Goal: Task Accomplishment & Management: Complete application form

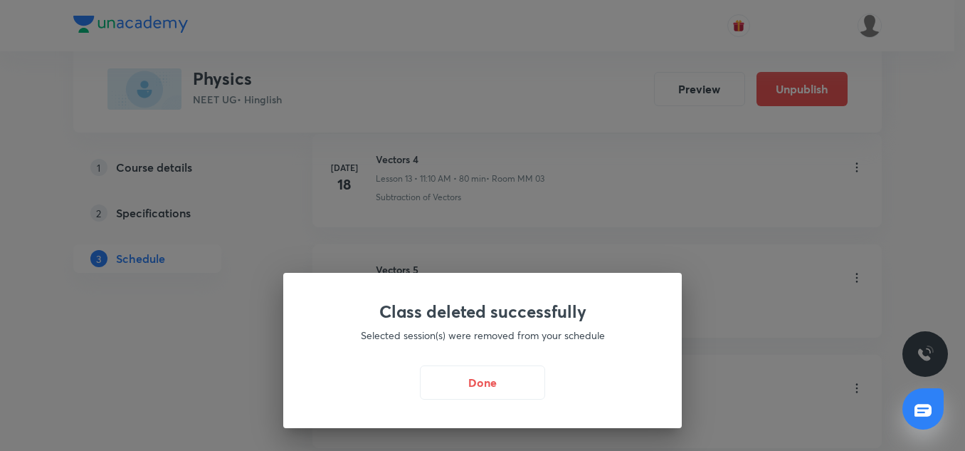
scroll to position [1126, 0]
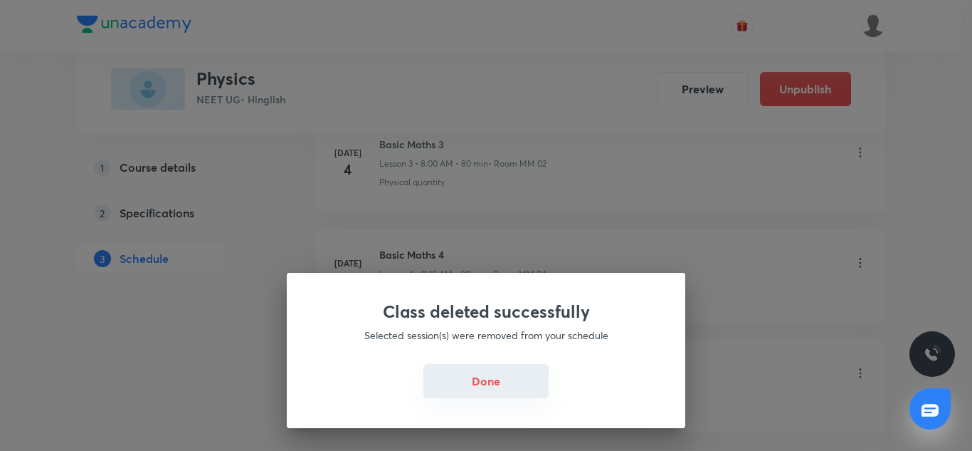
click at [487, 384] on button "Done" at bounding box center [486, 381] width 125 height 34
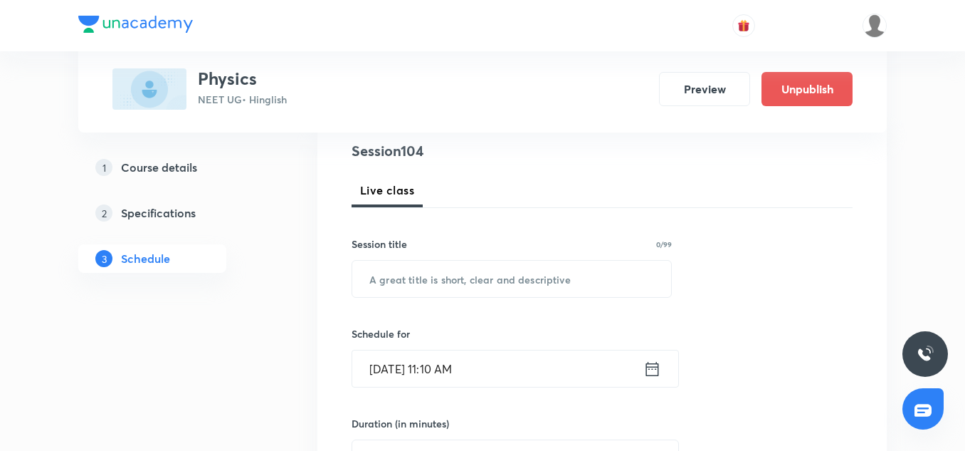
scroll to position [169, 0]
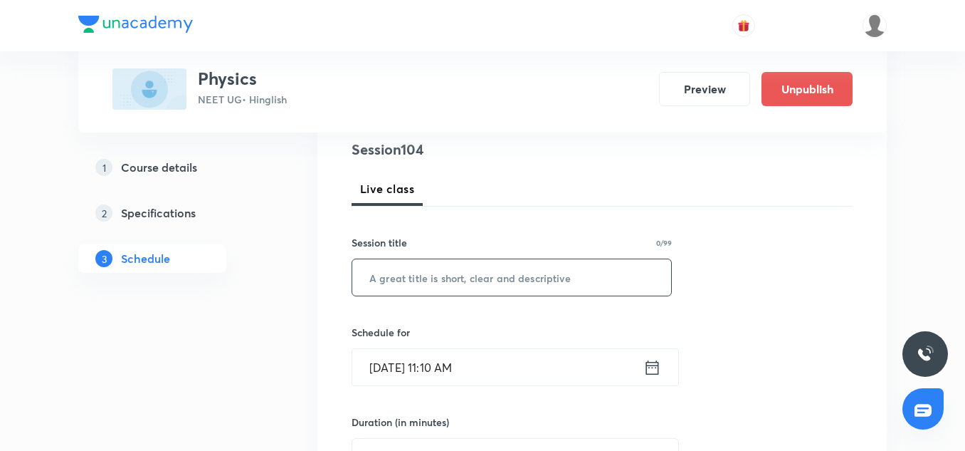
click at [417, 295] on div "​" at bounding box center [512, 277] width 320 height 38
paste input "Rotational Motion 10"
click at [406, 276] on input "Mechanical Properties" at bounding box center [511, 277] width 319 height 36
click at [429, 277] on input "Mechanical Properties" at bounding box center [511, 277] width 319 height 36
paste input "m"
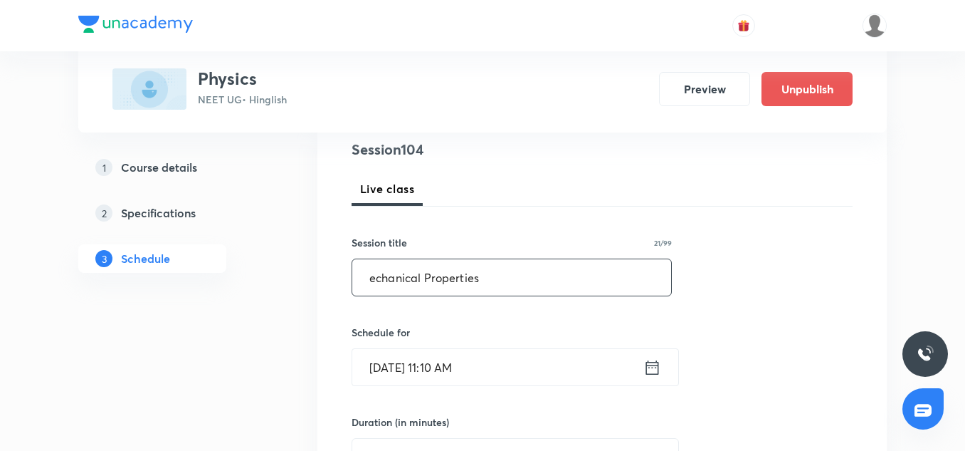
type input "Mechanical Properties"
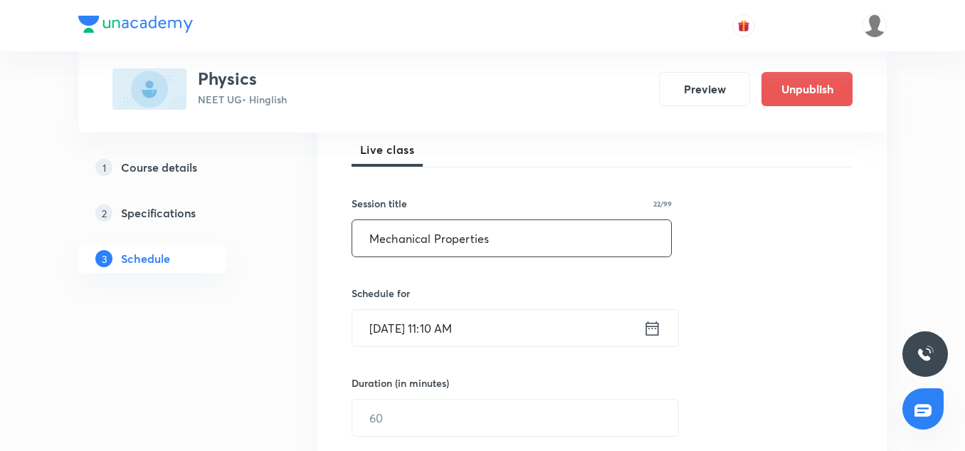
scroll to position [209, 0]
click at [502, 320] on input "[DATE] 11:10 AM" at bounding box center [497, 327] width 291 height 36
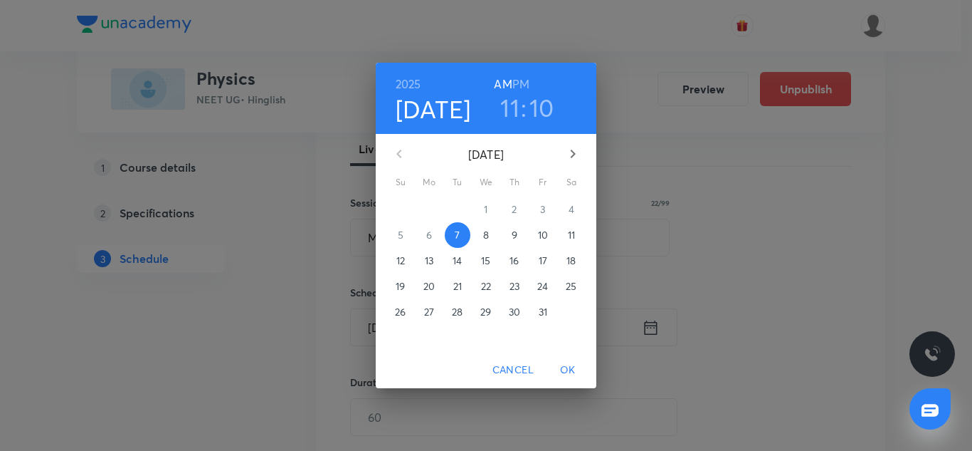
click at [542, 111] on h3 "10" at bounding box center [542, 108] width 25 height 30
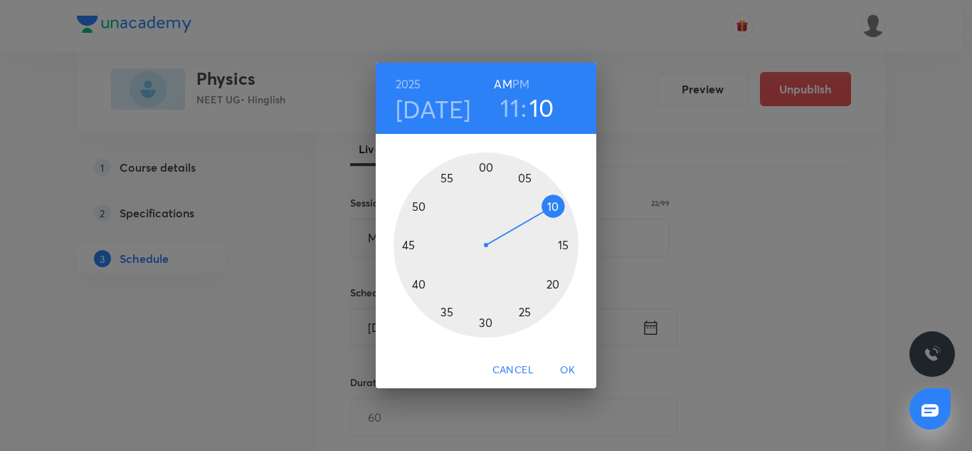
click at [563, 249] on div at bounding box center [486, 244] width 185 height 185
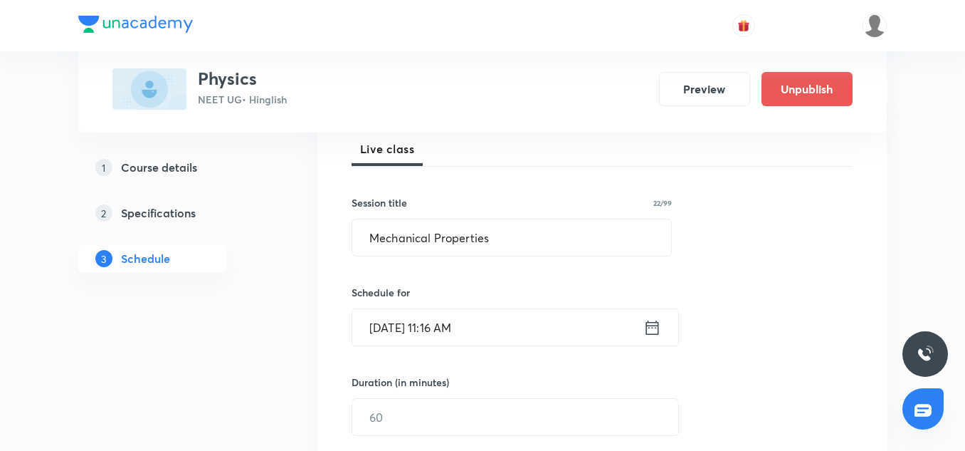
click at [493, 330] on input "[DATE] 11:16 AM" at bounding box center [497, 327] width 291 height 36
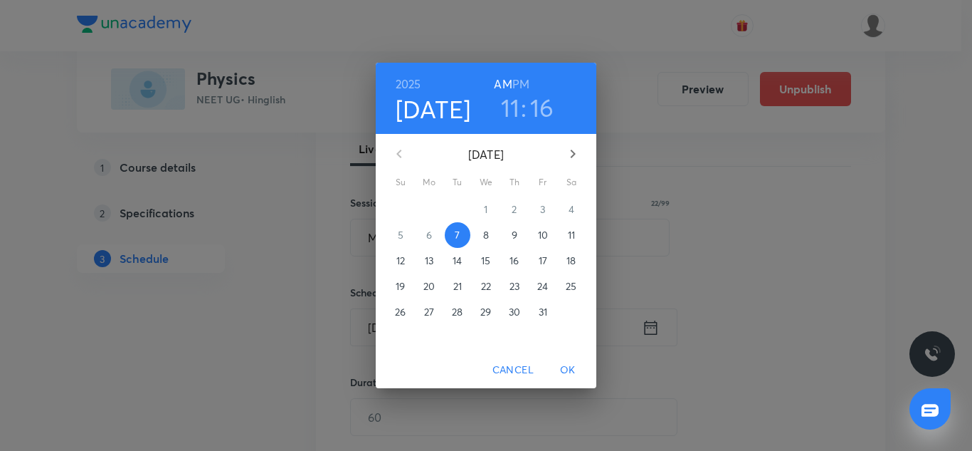
click at [535, 110] on h3 "16" at bounding box center [542, 108] width 24 height 30
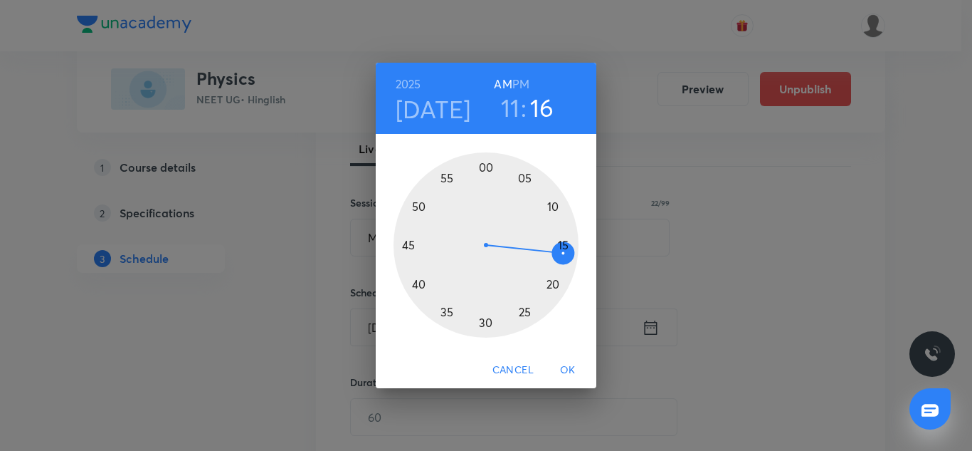
click at [561, 243] on div at bounding box center [486, 244] width 185 height 185
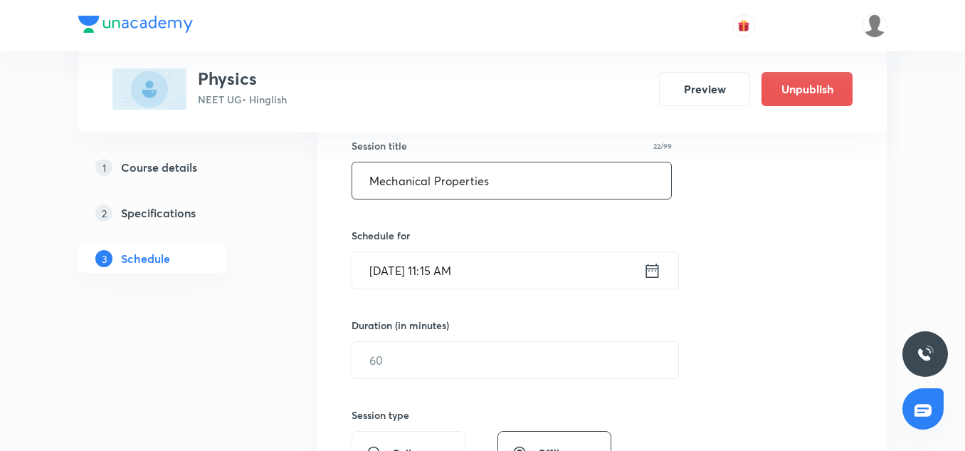
scroll to position [266, 0]
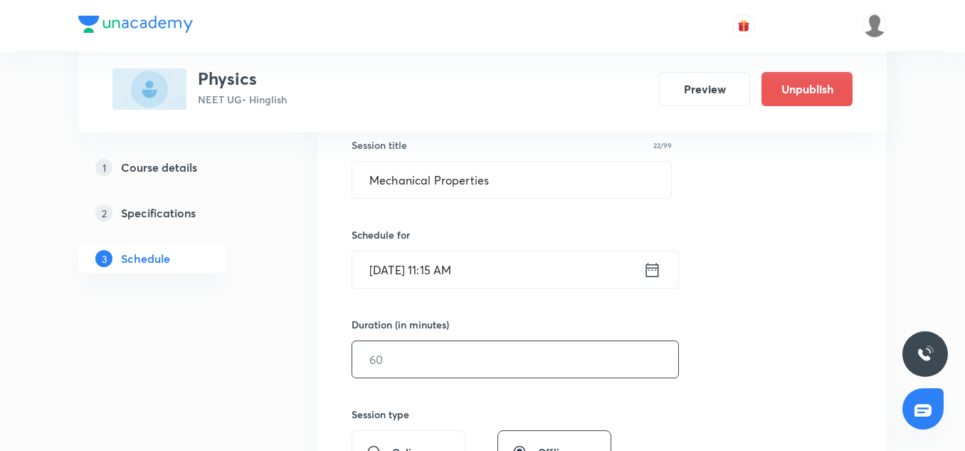
click at [409, 350] on input "text" at bounding box center [515, 359] width 326 height 36
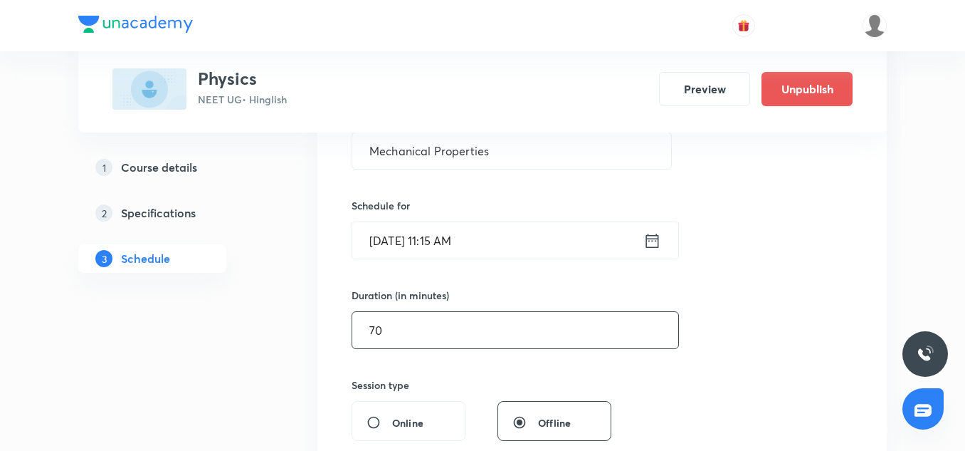
scroll to position [296, 0]
type input "7"
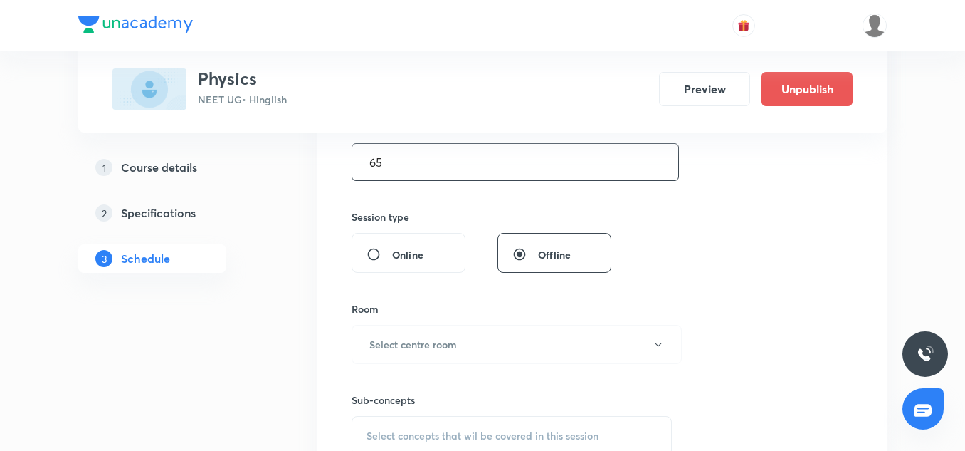
scroll to position [480, 0]
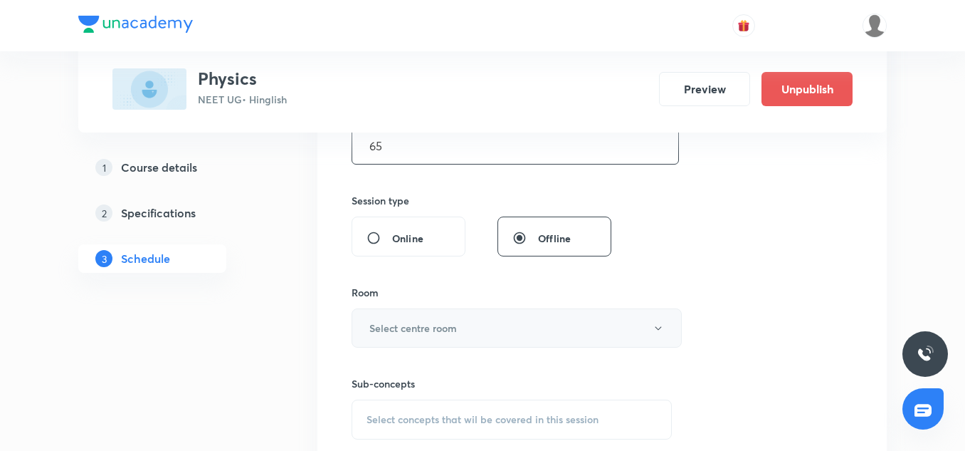
type input "65"
click at [441, 309] on button "Select centre room" at bounding box center [517, 327] width 330 height 39
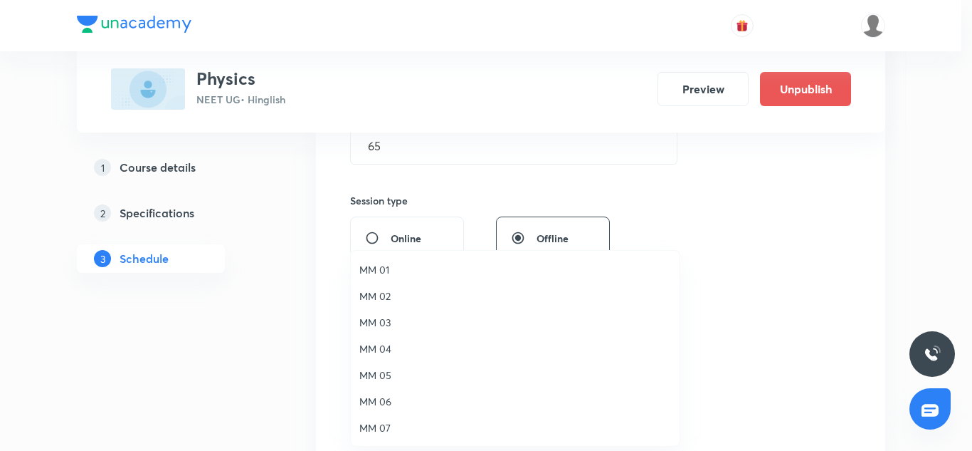
click at [402, 328] on span "MM 03" at bounding box center [515, 322] width 312 height 15
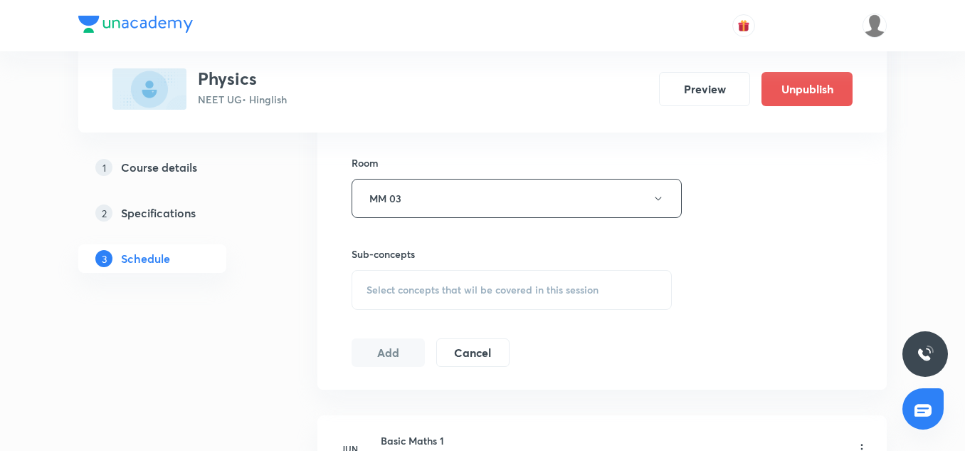
click at [456, 297] on div "Select concepts that wil be covered in this session" at bounding box center [512, 290] width 320 height 40
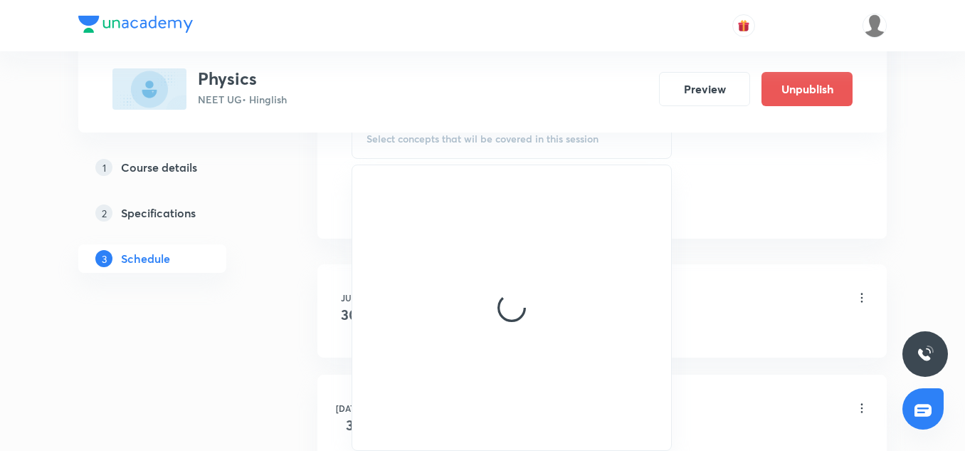
scroll to position [761, 0]
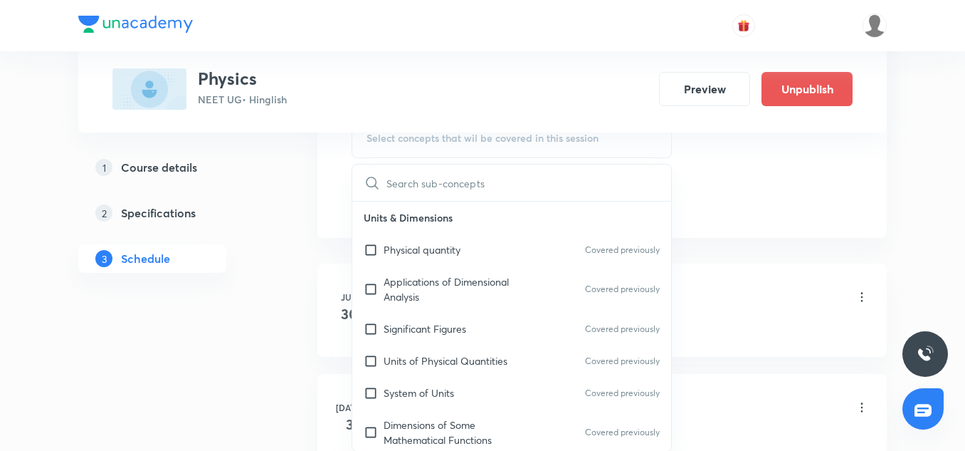
click at [466, 307] on div "Applications of Dimensional Analysis Covered previously" at bounding box center [511, 289] width 319 height 47
checkbox input "true"
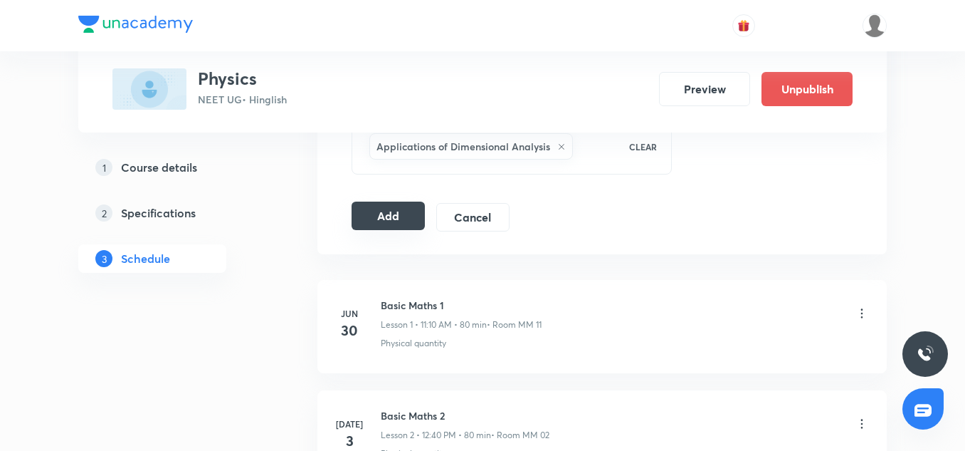
click at [405, 219] on button "Add" at bounding box center [388, 215] width 73 height 28
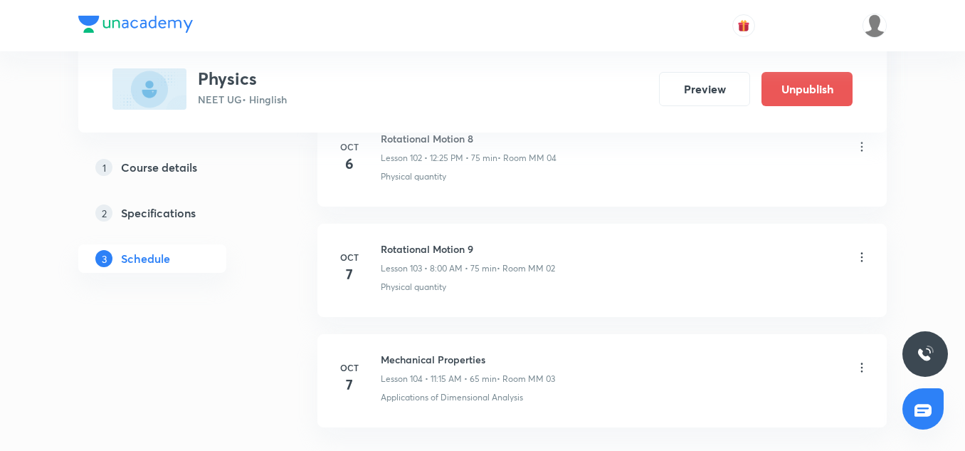
scroll to position [11511, 0]
click at [183, 164] on h5 "Course details" at bounding box center [159, 167] width 76 height 17
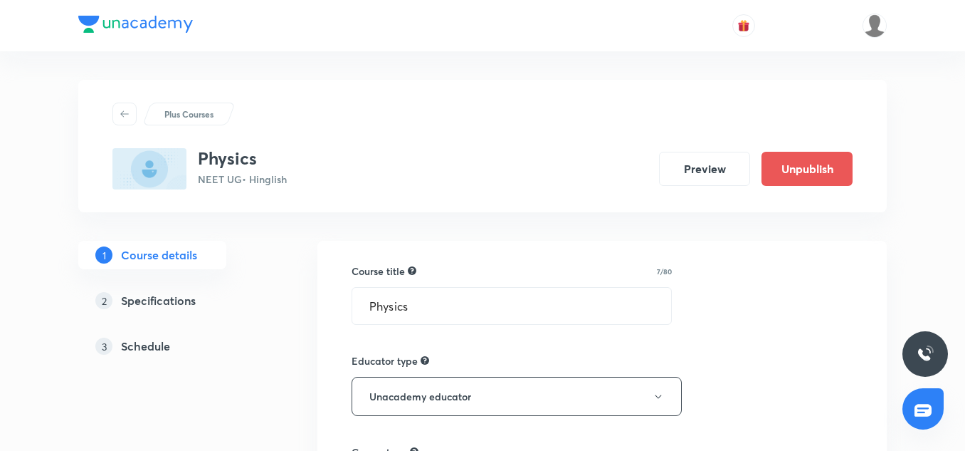
scroll to position [957, 0]
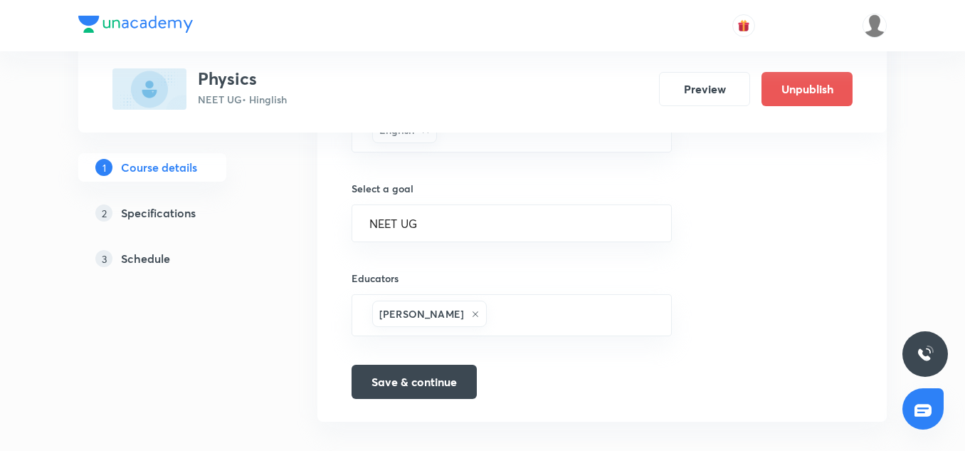
click at [138, 255] on h5 "Schedule" at bounding box center [145, 258] width 49 height 17
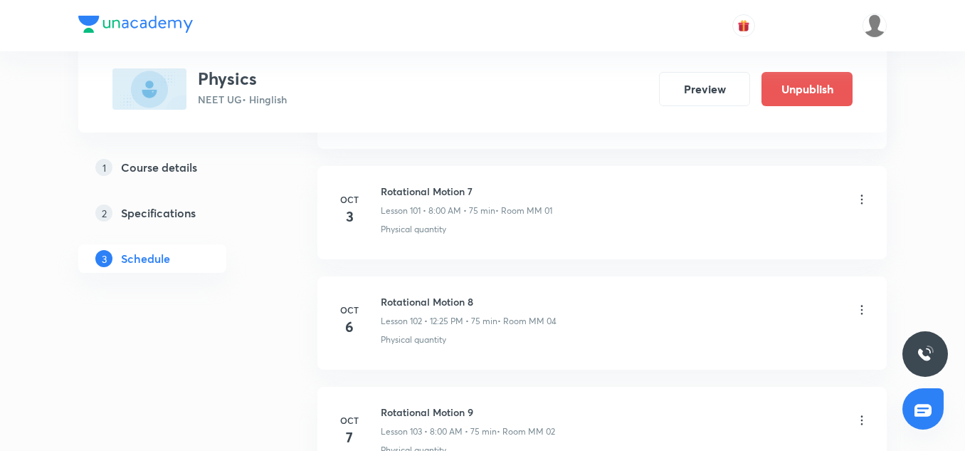
scroll to position [11511, 0]
